Goal: Task Accomplishment & Management: Manage account settings

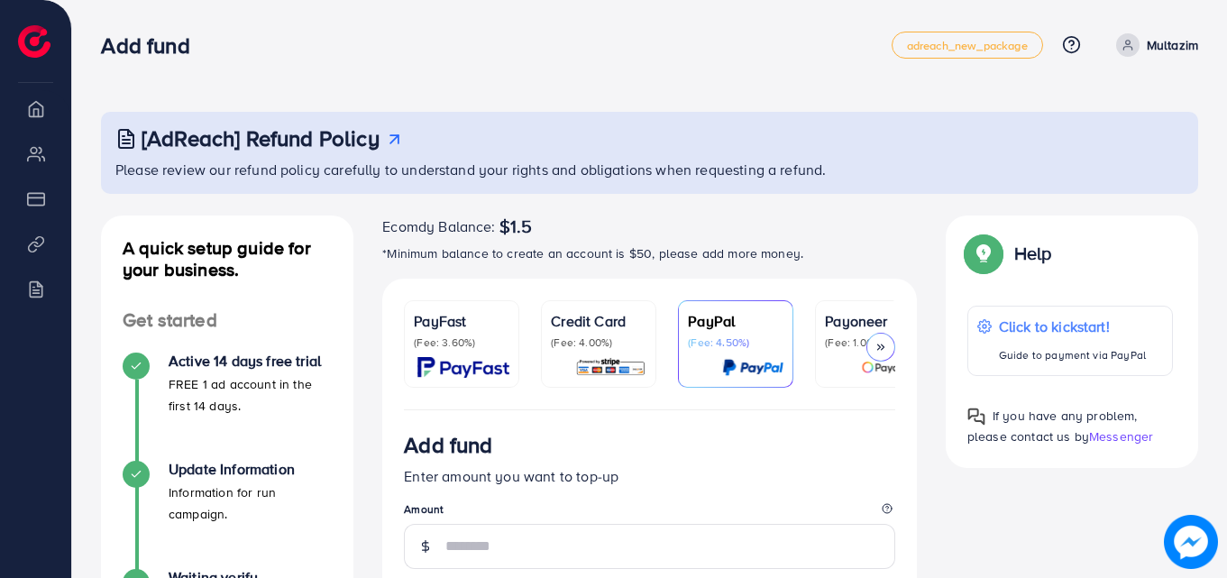
click at [598, 318] on p "Credit Card" at bounding box center [599, 321] width 96 height 22
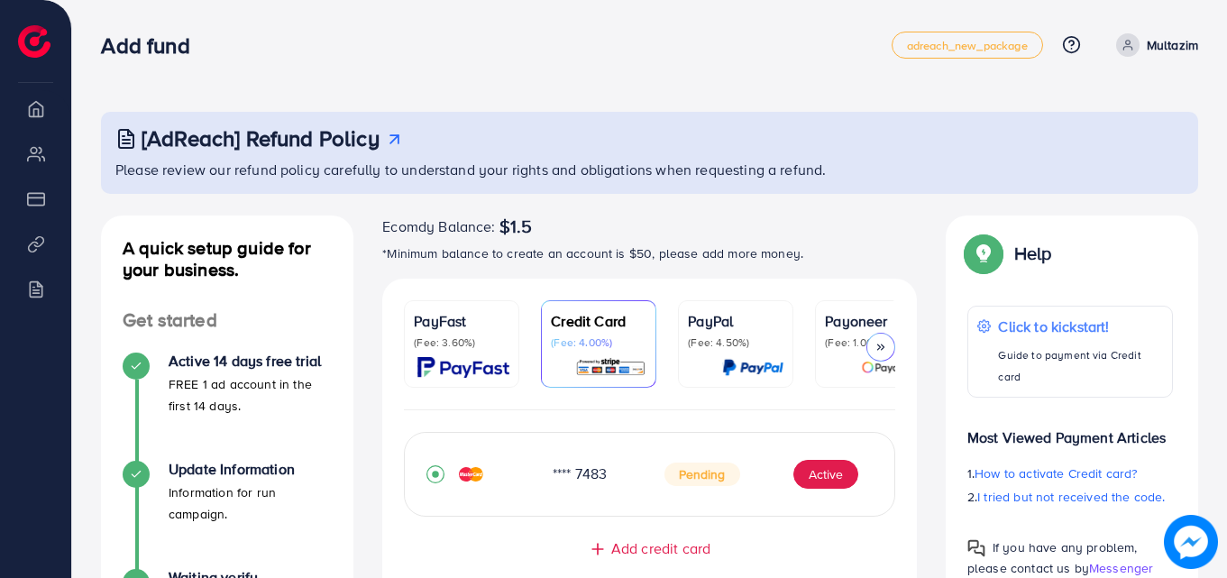
drag, startPoint x: 598, startPoint y: 318, endPoint x: 598, endPoint y: 302, distance: 16.2
click at [598, 302] on link "Credit Card (Fee: 4.00%)" at bounding box center [598, 343] width 115 height 87
click at [591, 308] on link "Credit Card (Fee: 4.00%)" at bounding box center [598, 343] width 115 height 87
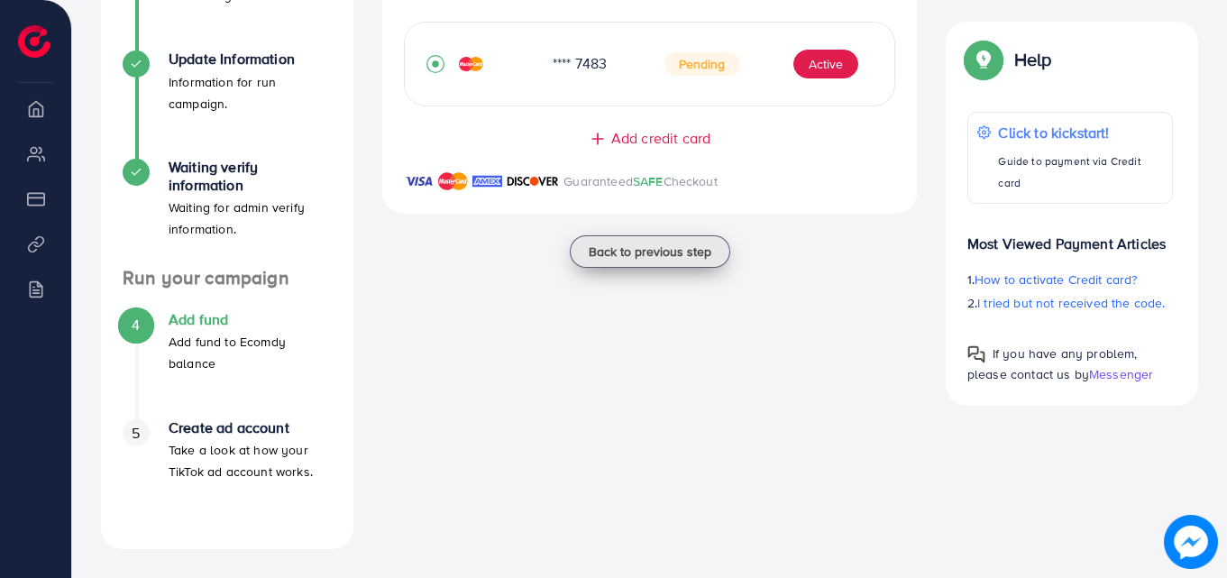
click at [605, 260] on span "Back to previous step" at bounding box center [650, 251] width 123 height 18
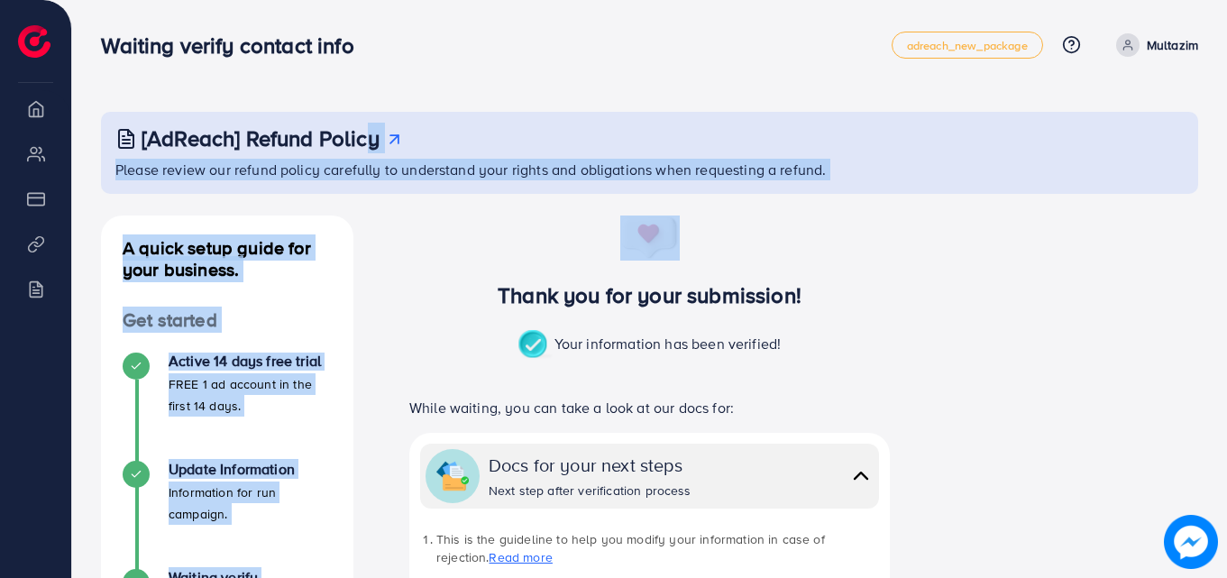
drag, startPoint x: 488, startPoint y: 151, endPoint x: 356, endPoint y: -78, distance: 264.0
click at [356, 0] on html "Waiting verify contact info adreach_new_package Help Center Contact Support Pla…" at bounding box center [613, 289] width 1227 height 578
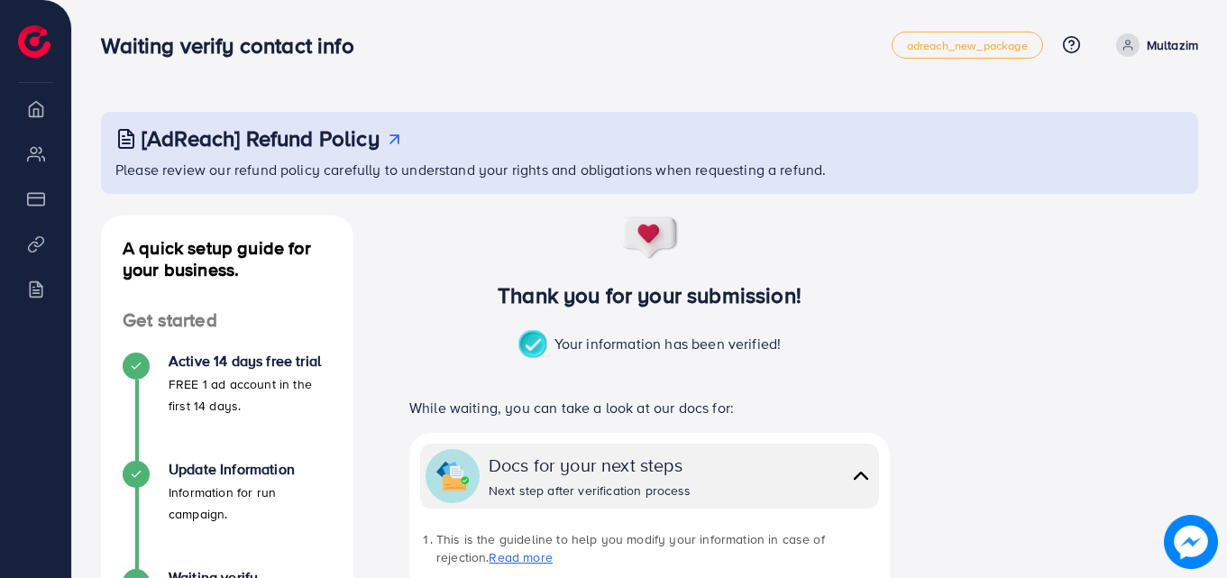
click at [418, 59] on div "Waiting verify contact info adreach_new_package Help Center Contact Support Pla…" at bounding box center [649, 45] width 1097 height 50
drag, startPoint x: 463, startPoint y: 499, endPoint x: 455, endPoint y: 512, distance: 15.0
click at [455, 512] on div "Docs for your next steps Next step after verification process This is the guide…" at bounding box center [649, 575] width 480 height 285
click at [445, 369] on div "Your information has been verified!" at bounding box center [649, 352] width 534 height 45
drag, startPoint x: 445, startPoint y: 369, endPoint x: 403, endPoint y: 206, distance: 167.7
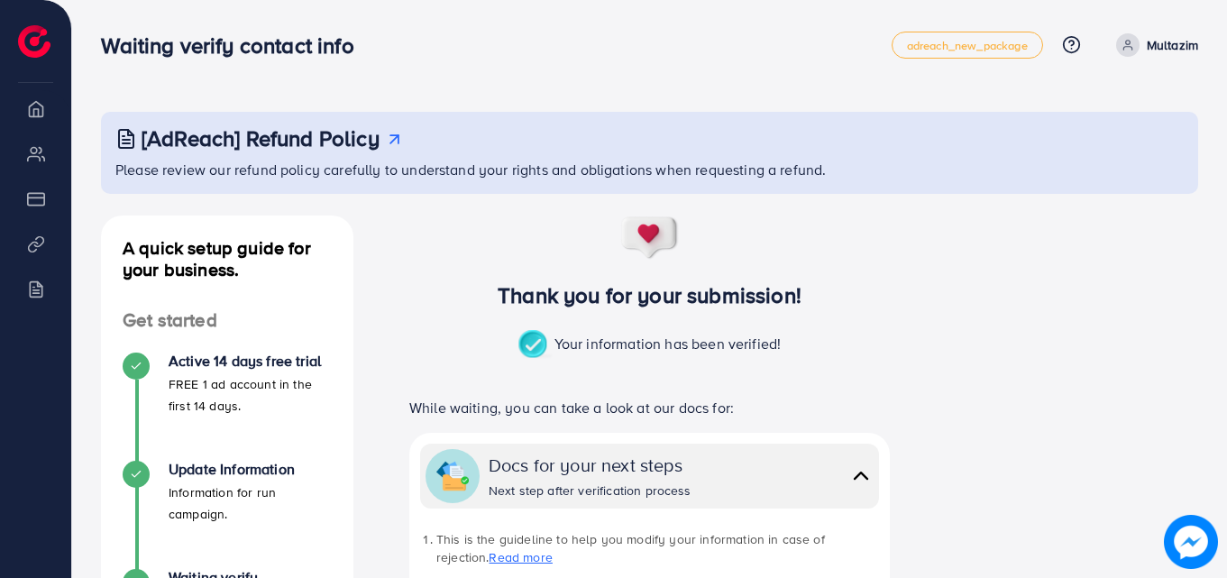
click at [403, 206] on div "[AdReach] Refund Policy Please review our refund policy carefully to understand…" at bounding box center [649, 576] width 1097 height 928
click at [397, 240] on div "Thank you for your submission! Your information has been verified!" at bounding box center [649, 295] width 534 height 160
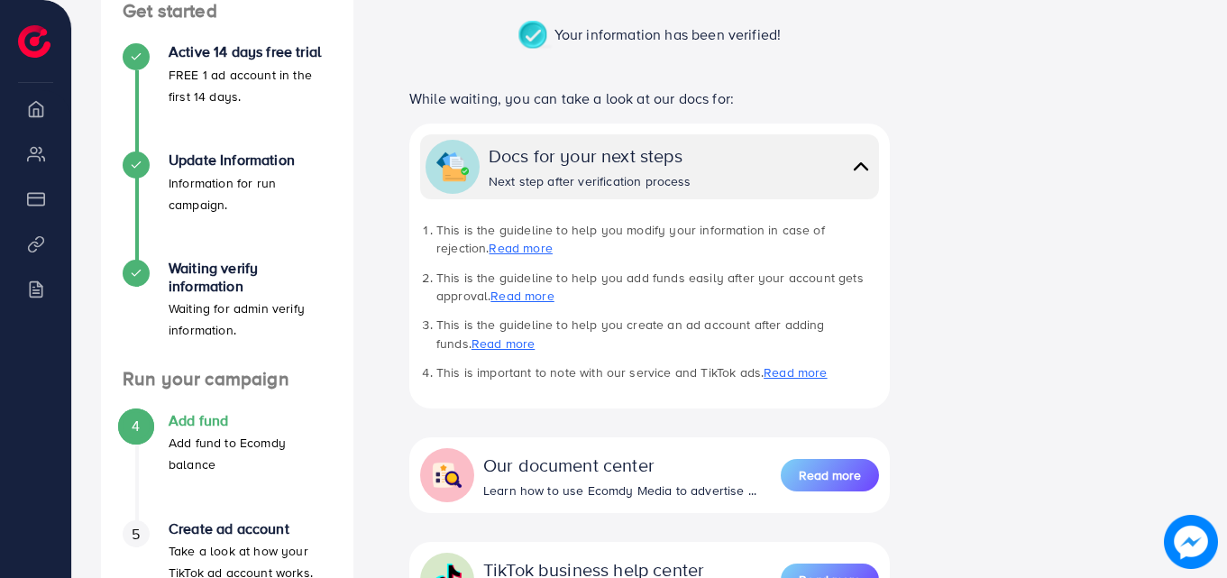
scroll to position [311, 0]
